Goal: Information Seeking & Learning: Stay updated

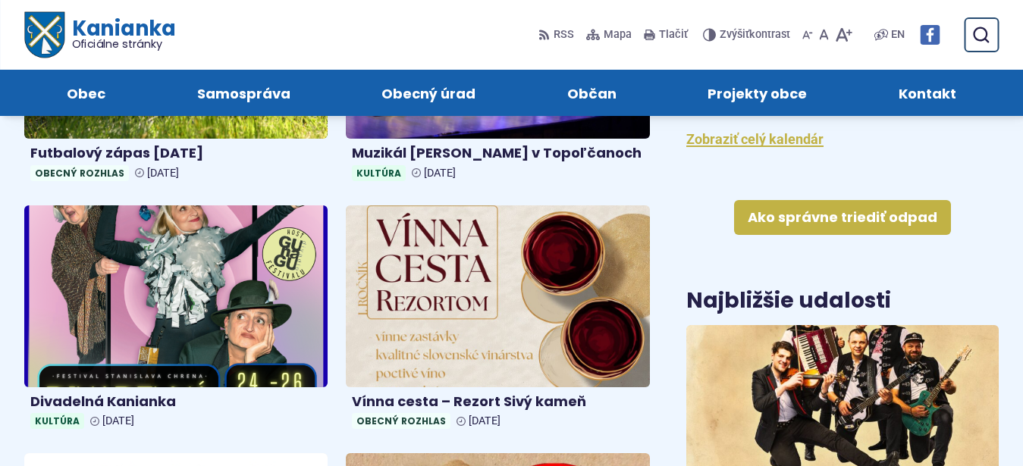
scroll to position [464, 0]
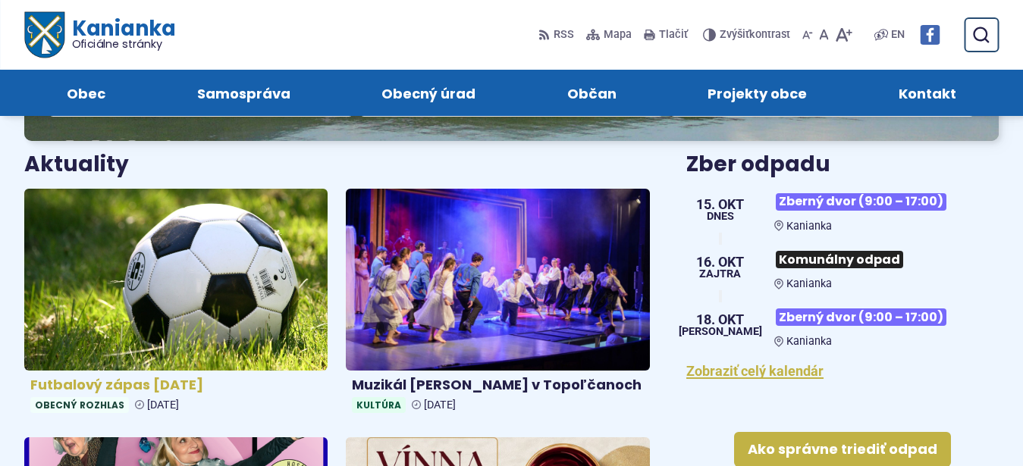
click at [203, 276] on img at bounding box center [176, 279] width 349 height 209
click at [505, 309] on img at bounding box center [497, 280] width 303 height 182
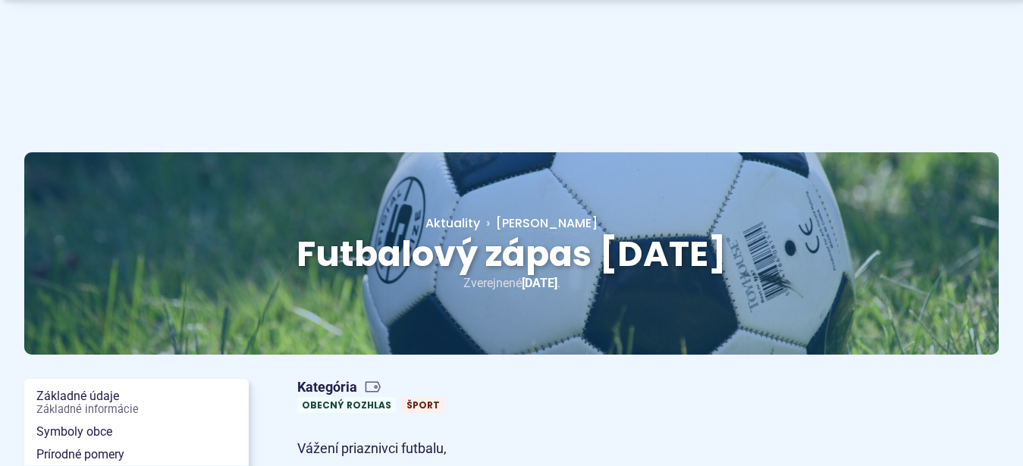
scroll to position [232, 0]
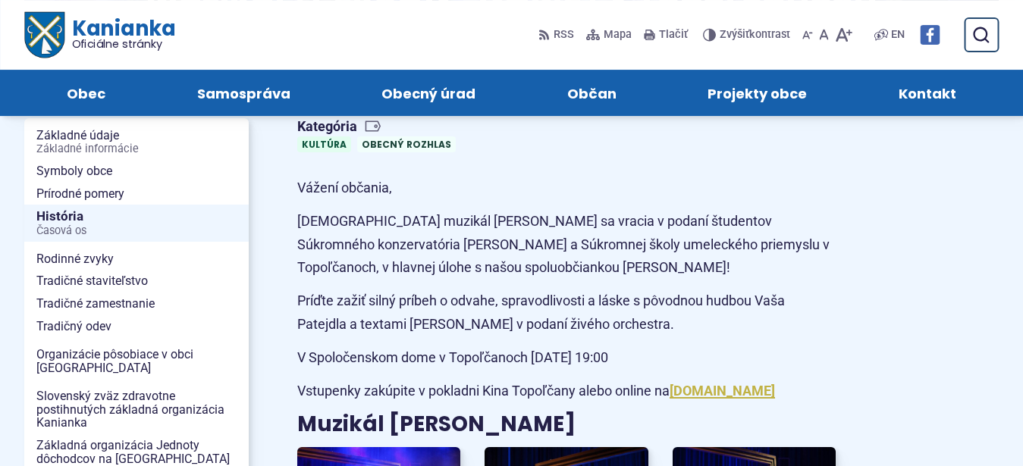
scroll to position [232, 0]
